Goal: Transaction & Acquisition: Purchase product/service

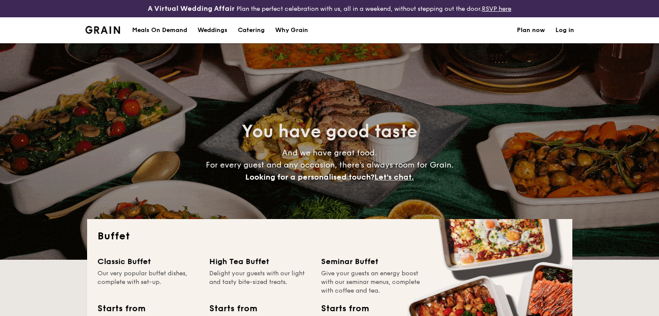
select select
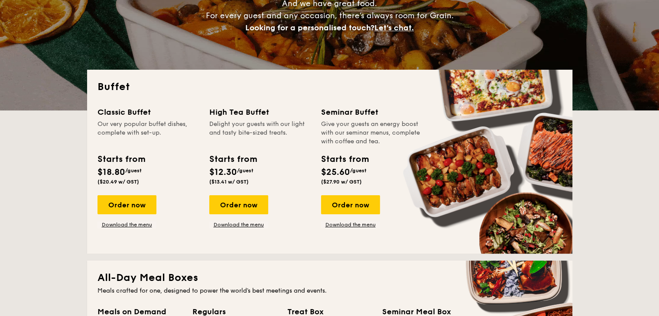
scroll to position [173, 0]
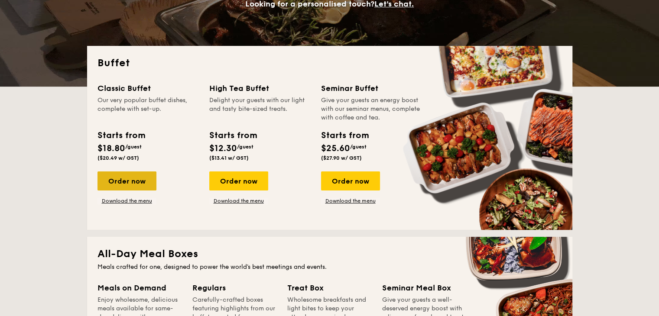
click at [134, 181] on div "Order now" at bounding box center [126, 181] width 59 height 19
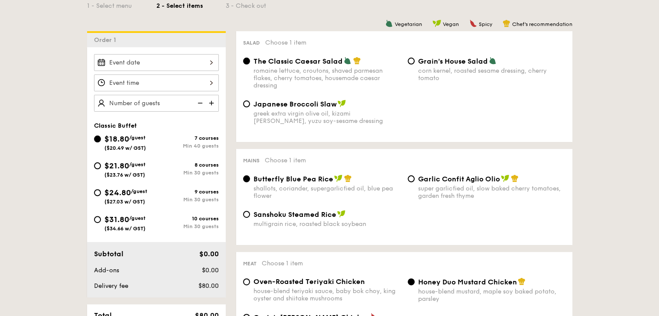
scroll to position [217, 0]
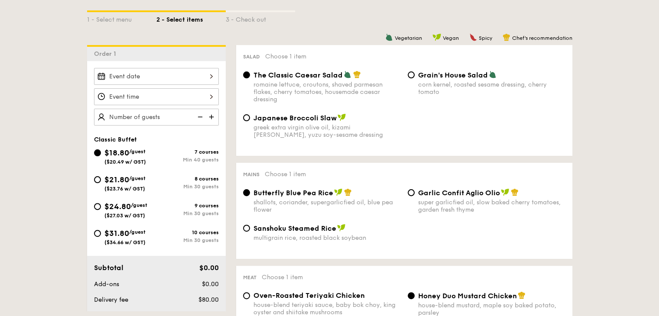
click at [131, 227] on div "$31.80 /guest ($34.66 w/ GST)" at bounding box center [124, 236] width 41 height 18
click at [101, 230] on input "$31.80 /guest ($34.66 w/ GST) 10 courses Min 30 guests" at bounding box center [97, 233] width 7 height 7
radio input "true"
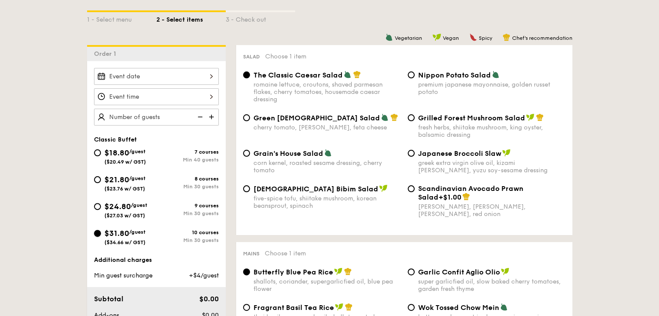
radio input "true"
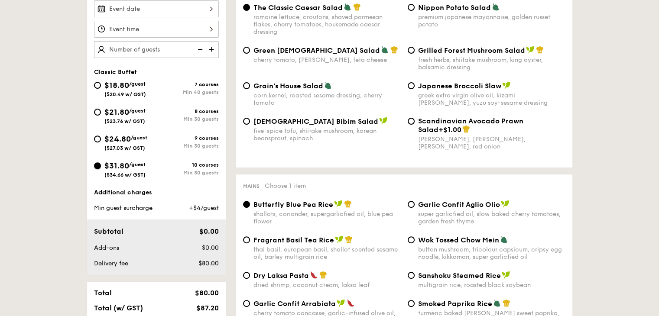
scroll to position [260, 0]
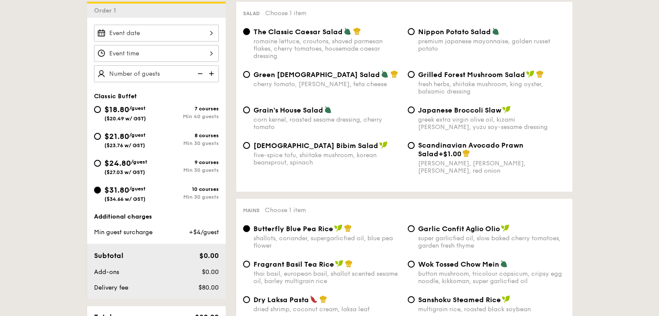
click at [453, 77] on span "Grilled Forest Mushroom Salad" at bounding box center [471, 75] width 107 height 8
click at [415, 77] on input "Grilled Forest Mushroom Salad fresh herbs, shiitake mushroom, king oyster, bals…" at bounding box center [411, 74] width 7 height 7
radio input "true"
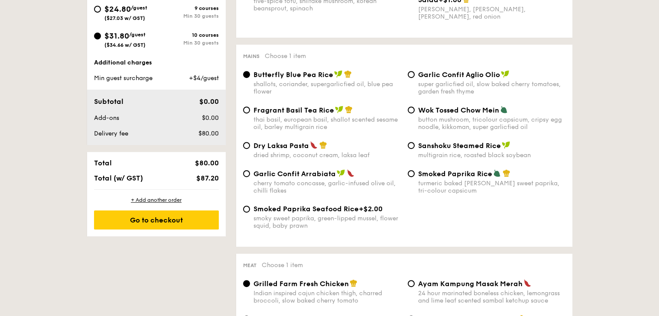
scroll to position [433, 0]
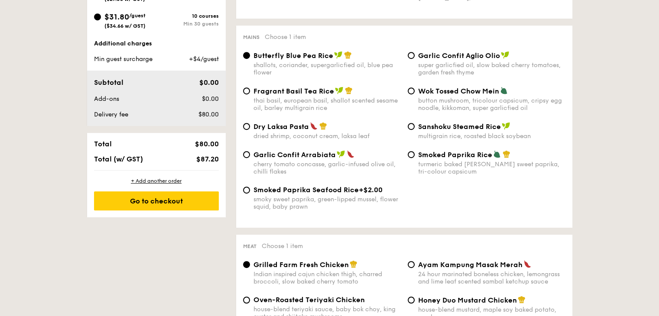
click at [272, 131] on span "Dry Laksa Pasta" at bounding box center [280, 127] width 55 height 8
click at [250, 130] on input "Dry Laksa Pasta dried shrimp, coconut cream, laksa leaf" at bounding box center [246, 126] width 7 height 7
radio input "true"
click at [258, 71] on div "shallots, coriander, supergarlicfied oil, blue pea flower" at bounding box center [326, 69] width 147 height 15
click at [250, 59] on input "Butterfly Blue Pea Rice shallots, coriander, supergarlicfied oil, blue pea flow…" at bounding box center [246, 55] width 7 height 7
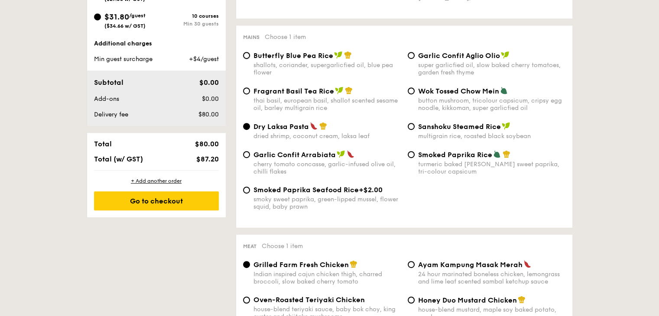
radio input "true"
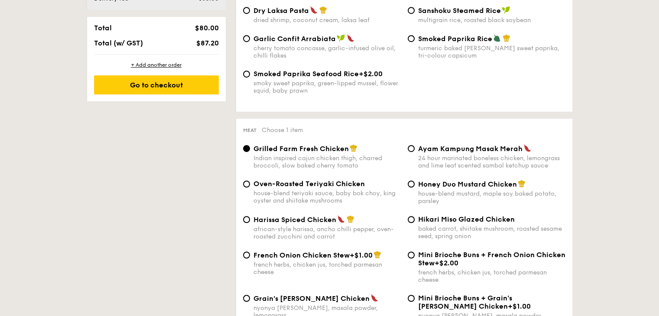
scroll to position [563, 0]
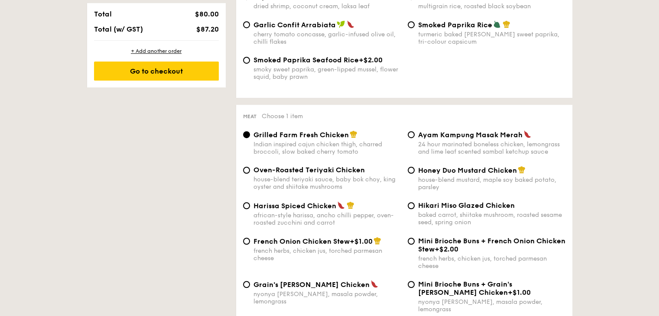
click at [324, 246] on span "French Onion Chicken Stew" at bounding box center [301, 241] width 96 height 8
click at [250, 245] on input "French Onion Chicken Stew +$1.00 french herbs, chicken jus, torched parmesan ch…" at bounding box center [246, 241] width 7 height 7
radio input "true"
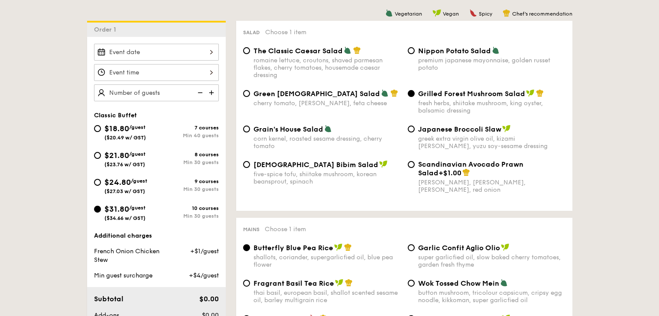
scroll to position [241, 0]
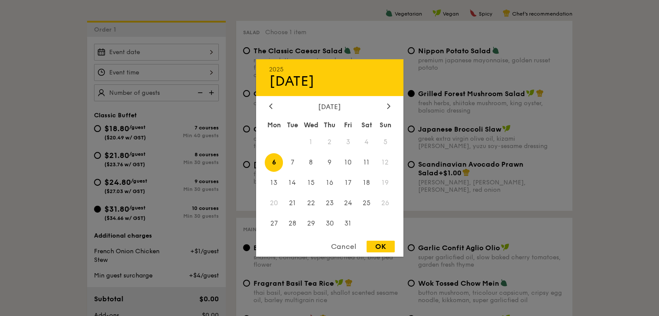
click at [206, 58] on div "2025 Oct [DATE] Tue Wed Thu Fri Sat Sun 1 2 3 4 5 6 7 8 9 10 11 12 13 14 15 16 …" at bounding box center [156, 52] width 125 height 17
click at [350, 185] on span "17" at bounding box center [348, 183] width 19 height 19
click at [387, 245] on div "OK" at bounding box center [380, 247] width 28 height 12
type input "[DATE]"
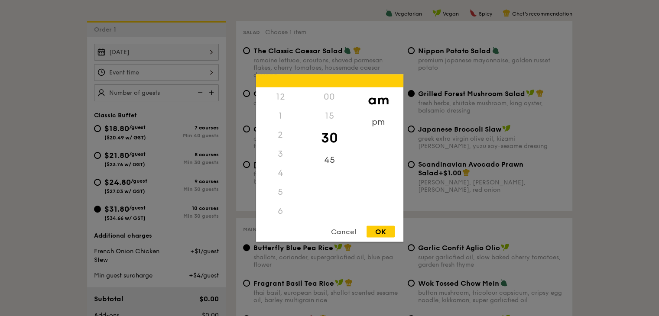
click at [201, 73] on div "12 1 2 3 4 5 6 7 8 9 10 11 00 15 30 45 am pm Cancel OK" at bounding box center [156, 72] width 125 height 17
click at [280, 172] on div "9" at bounding box center [280, 173] width 49 height 19
drag, startPoint x: 284, startPoint y: 178, endPoint x: 288, endPoint y: 160, distance: 19.0
click at [288, 160] on div "12 1 2 3 4 5 6 7 8 9 10 11" at bounding box center [280, 154] width 49 height 132
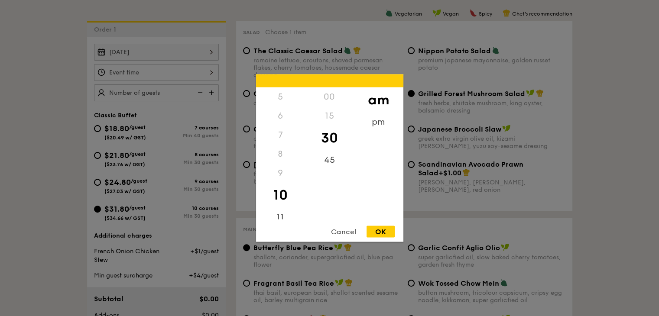
click at [279, 99] on div "5" at bounding box center [280, 97] width 49 height 19
click at [330, 112] on div "15" at bounding box center [329, 116] width 49 height 19
click at [332, 165] on div "45" at bounding box center [329, 163] width 49 height 25
click at [279, 115] on div "1" at bounding box center [280, 116] width 49 height 19
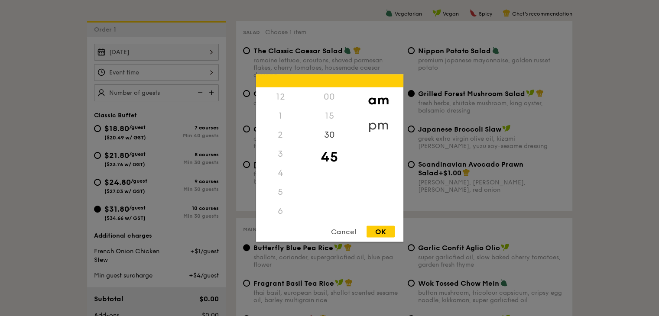
click at [385, 121] on div "pm" at bounding box center [378, 125] width 49 height 25
click at [276, 117] on div "1" at bounding box center [280, 119] width 49 height 25
click at [281, 167] on div "3" at bounding box center [280, 163] width 49 height 25
click at [388, 237] on div "OK" at bounding box center [380, 232] width 28 height 12
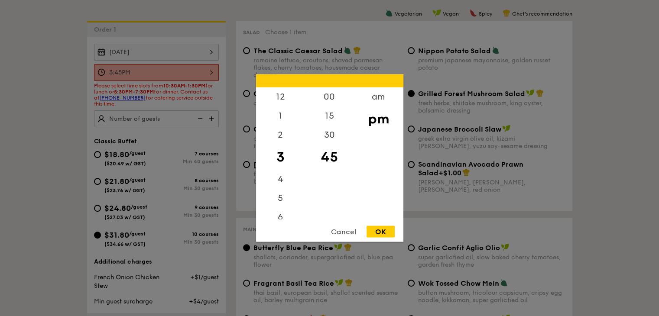
click at [210, 68] on div "3:45PM 12 1 2 3 4 5 6 7 8 9 10 11 00 15 30 45 am pm Cancel OK" at bounding box center [156, 72] width 125 height 17
click at [283, 199] on div "5" at bounding box center [280, 201] width 49 height 25
click at [379, 236] on div "OK" at bounding box center [380, 232] width 28 height 12
type input "5:45PM"
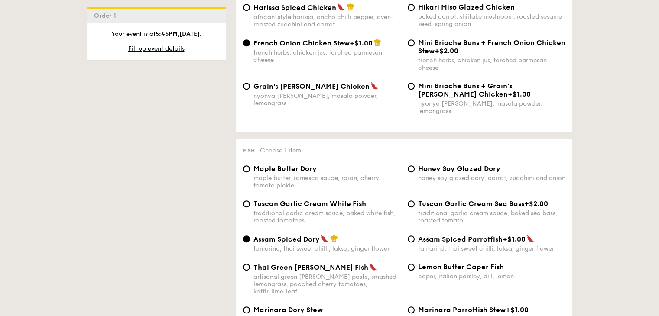
scroll to position [847, 0]
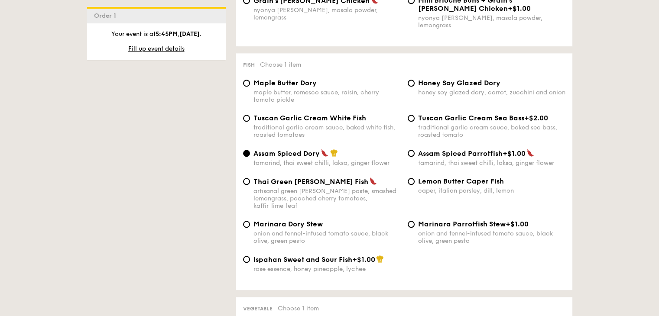
type input "100 guests"
click at [301, 256] on span "Ispahan Sweet and Sour Fish" at bounding box center [302, 260] width 99 height 8
click at [250, 256] on input "Ispahan Sweet and Sour Fish +$1.00 rose essence, honey pineapple, lychee" at bounding box center [246, 259] width 7 height 7
radio input "true"
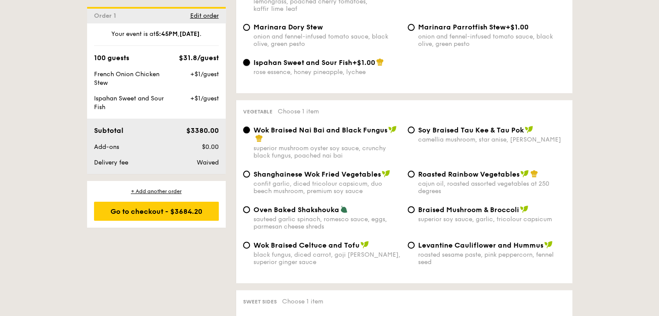
scroll to position [1064, 0]
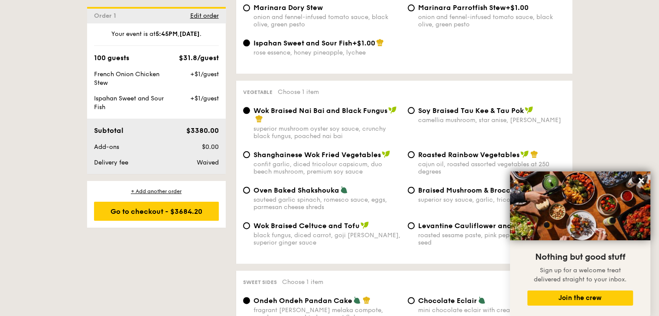
click at [420, 165] on div "cajun oil, roasted assorted vegetables at 250 degrees" at bounding box center [491, 168] width 147 height 15
click at [415, 158] on input "Roasted Rainbow Vegetables cajun oil, roasted assorted vegetables at 250 degrees" at bounding box center [411, 154] width 7 height 7
radio input "true"
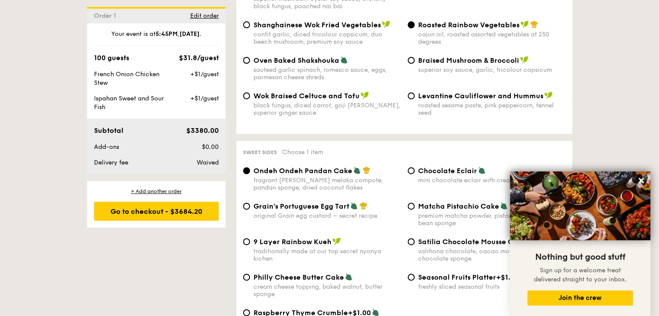
scroll to position [1237, 0]
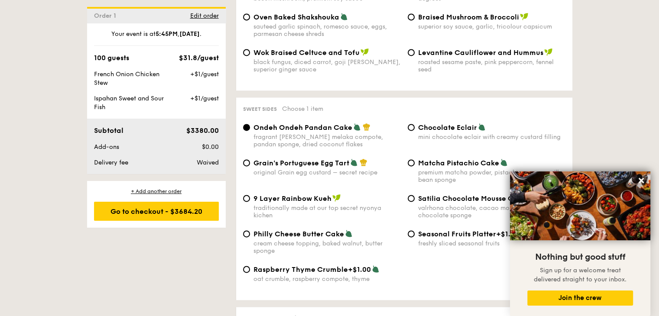
click at [321, 170] on div "original Grain egg custard – secret recipe" at bounding box center [326, 172] width 147 height 7
click at [250, 166] on input "Grain's Portuguese Egg Tart original Grain egg custard – secret recipe" at bounding box center [246, 162] width 7 height 7
radio input "true"
click at [645, 181] on button at bounding box center [641, 181] width 14 height 14
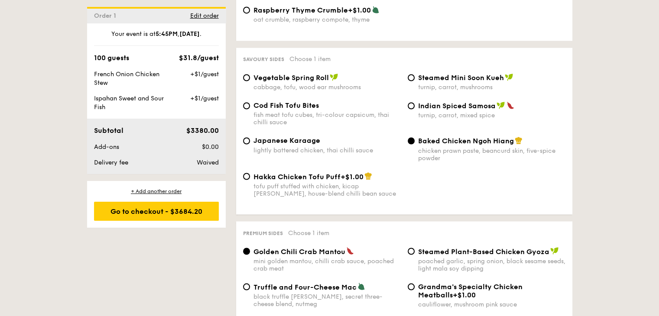
scroll to position [1497, 0]
click at [288, 149] on div "lightly battered chicken, thai chilli sauce" at bounding box center [326, 149] width 147 height 7
click at [250, 144] on input "Japanese Karaage lightly battered chicken, thai chilli sauce" at bounding box center [246, 140] width 7 height 7
radio input "true"
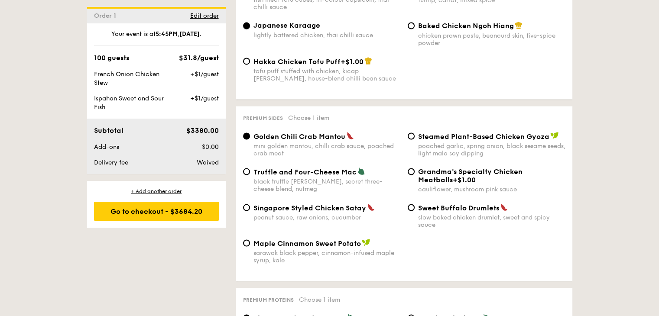
scroll to position [1627, 0]
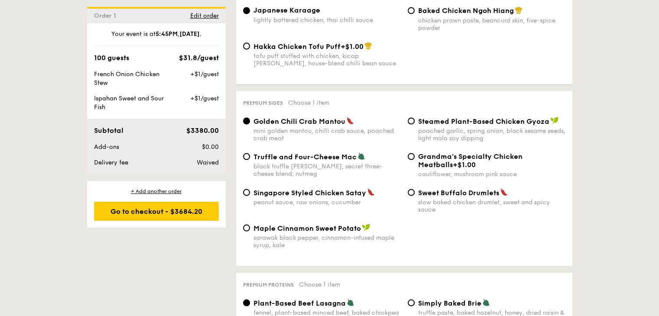
click at [313, 205] on div "peanut sauce, raw onions, cucumber" at bounding box center [326, 201] width 147 height 7
click at [250, 196] on input "Singapore Styled Chicken Satay peanut sauce, raw onions, cucumber" at bounding box center [246, 192] width 7 height 7
radio input "true"
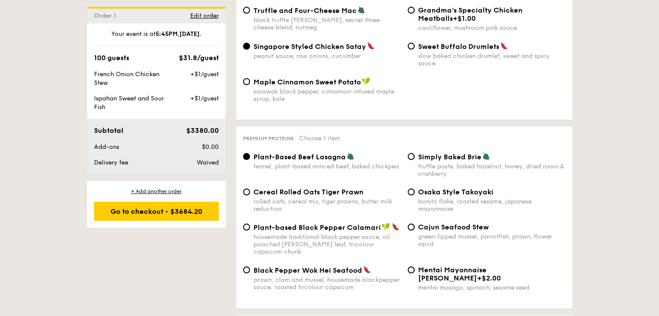
scroll to position [1800, 0]
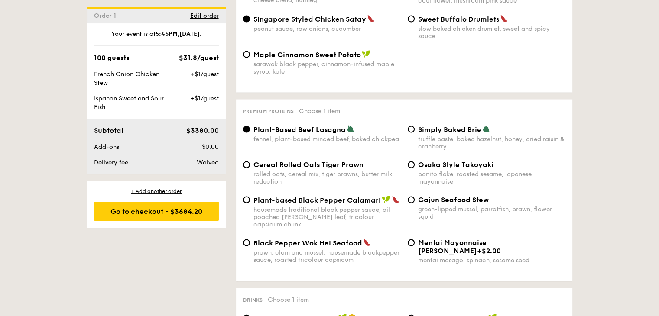
click at [308, 182] on div "rolled oats, cereal mix, tiger prawns, butter milk reduction" at bounding box center [326, 178] width 147 height 15
click at [250, 169] on input "Cereal Rolled Oats Tiger Prawn rolled oats, cereal mix, tiger prawns, butter mi…" at bounding box center [246, 165] width 7 height 7
radio input "true"
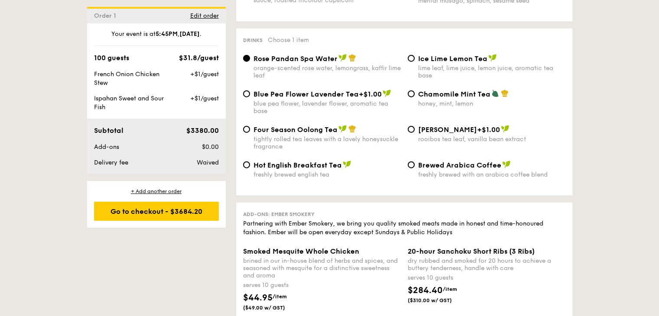
scroll to position [2017, 0]
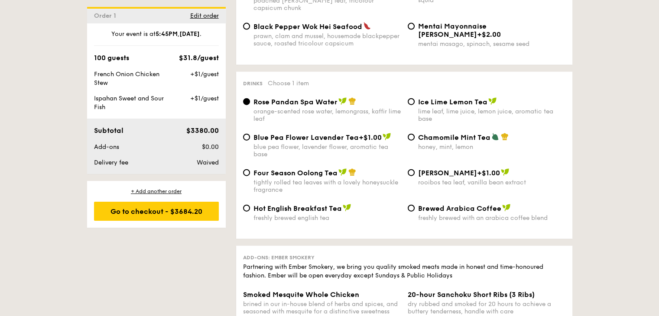
click at [475, 108] on div "lime leaf, lime juice, lemon juice, aromatic tea base" at bounding box center [491, 115] width 147 height 15
click at [415, 105] on input "Ice Lime Lemon Tea lime leaf, lime juice, lemon juice, aromatic tea base" at bounding box center [411, 101] width 7 height 7
radio input "true"
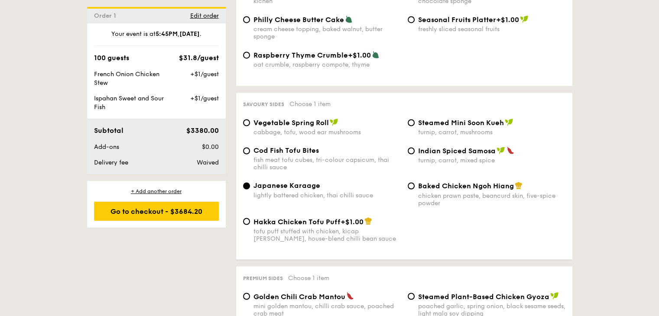
scroll to position [1281, 0]
